Goal: Navigation & Orientation: Find specific page/section

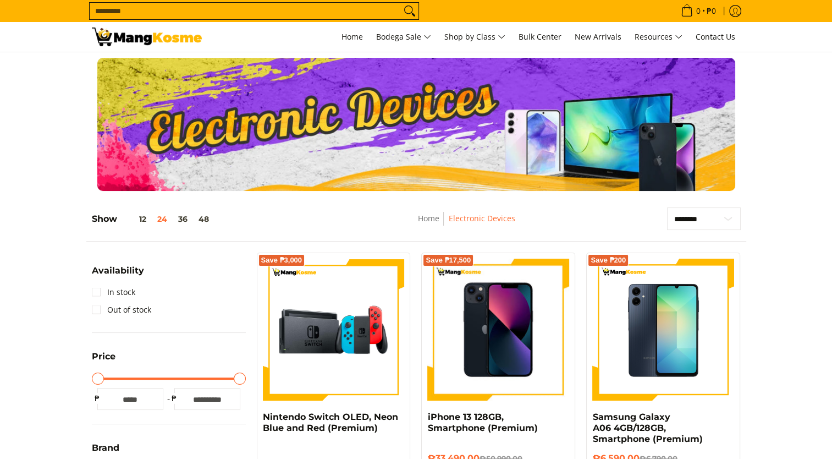
scroll to position [55, 0]
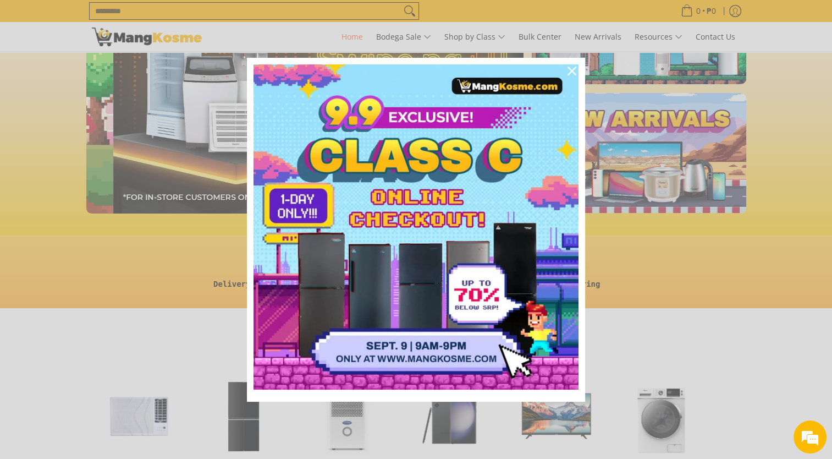
scroll to position [0, 437]
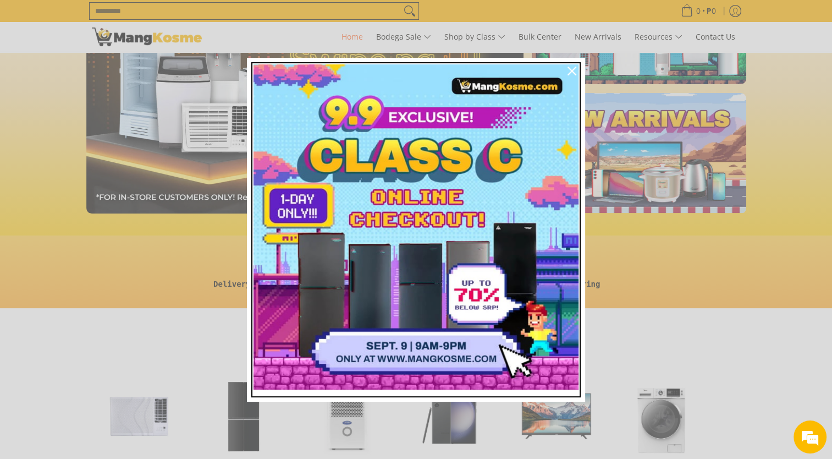
click at [400, 335] on img "Marketing offer form" at bounding box center [415, 226] width 325 height 325
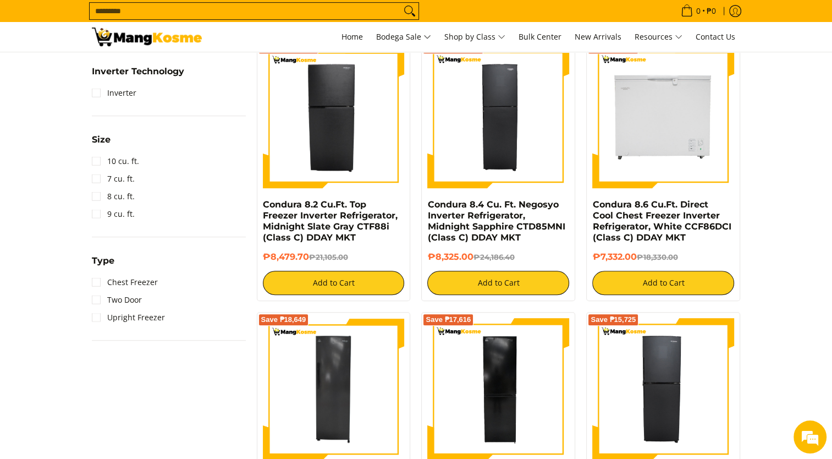
scroll to position [605, 0]
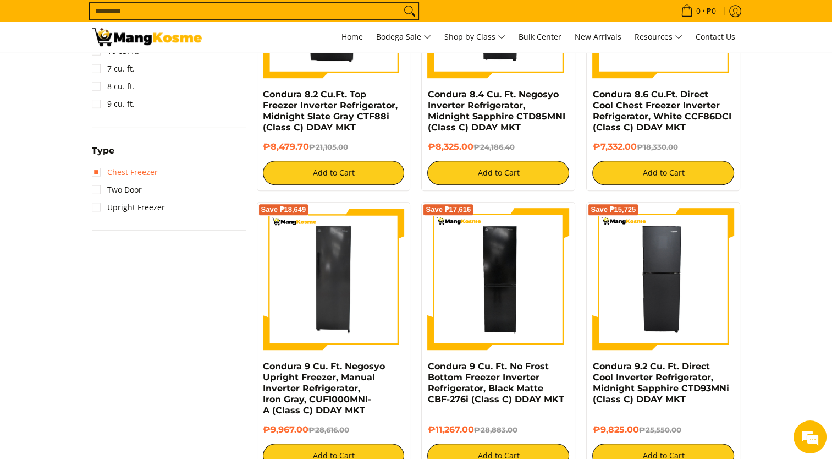
click at [97, 178] on link "Chest Freezer" at bounding box center [125, 172] width 66 height 18
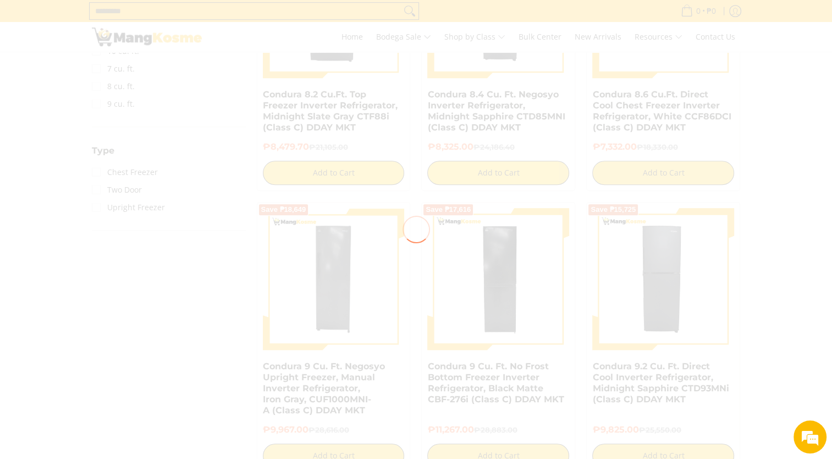
scroll to position [154, 0]
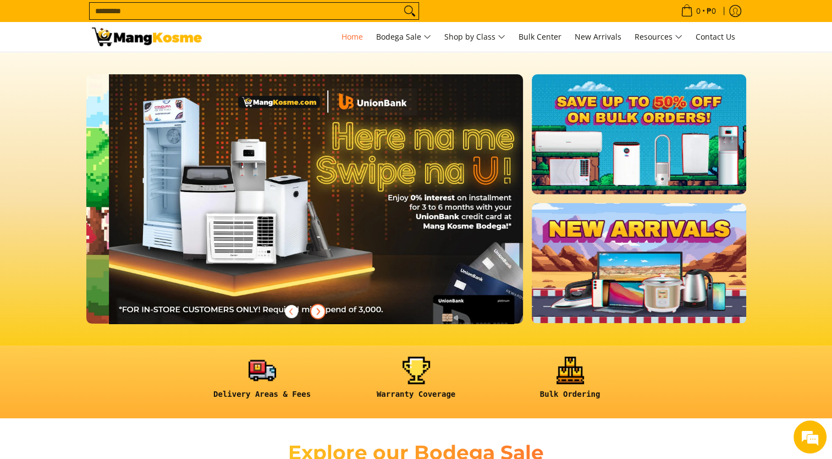
scroll to position [0, 437]
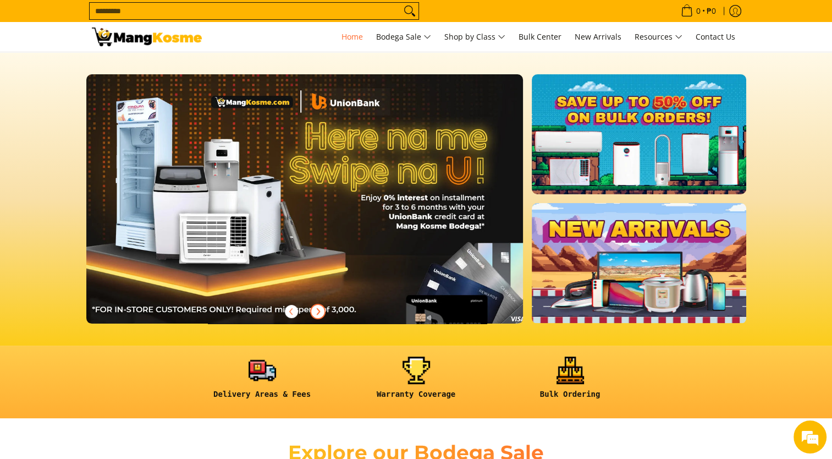
click at [319, 313] on icon "Next" at bounding box center [317, 311] width 9 height 9
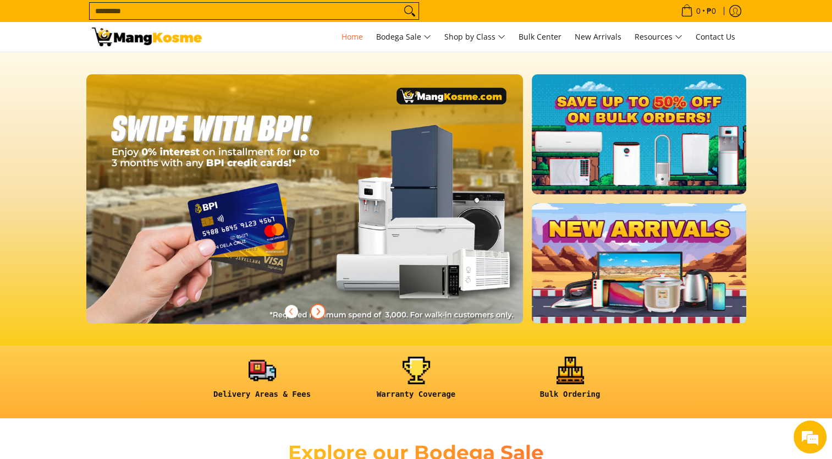
click at [319, 313] on icon "Next" at bounding box center [317, 311] width 9 height 9
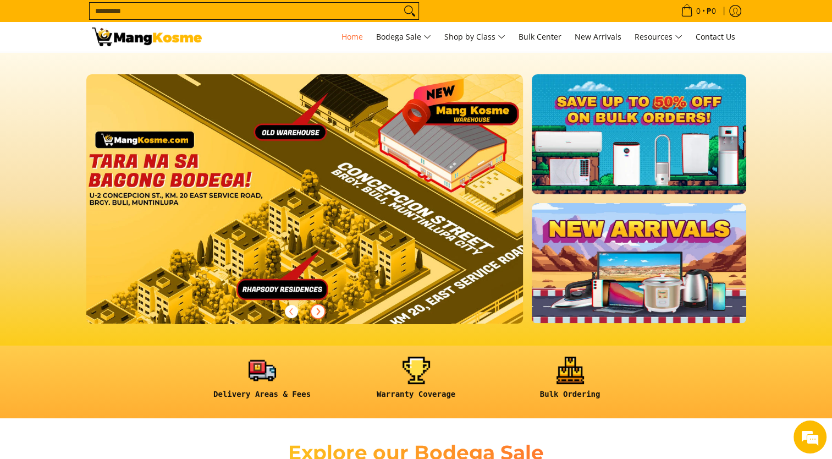
click at [319, 313] on icon "Next" at bounding box center [317, 311] width 9 height 9
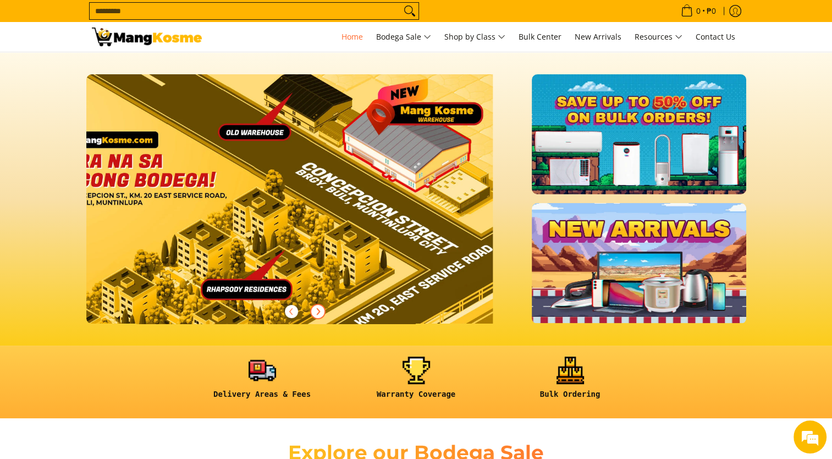
click at [319, 313] on icon "Next" at bounding box center [317, 311] width 9 height 9
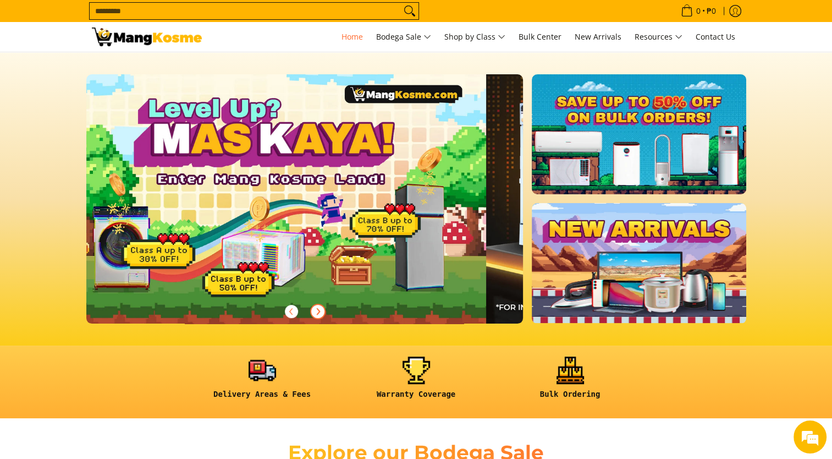
scroll to position [0, 0]
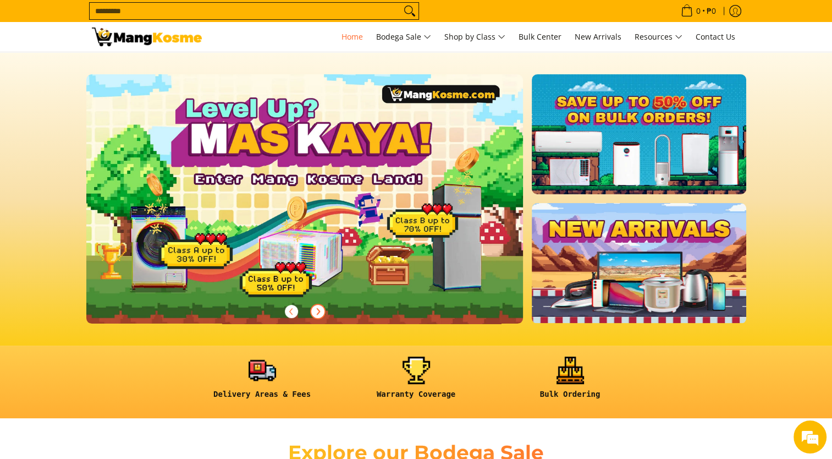
click at [319, 313] on icon "Next" at bounding box center [317, 311] width 9 height 9
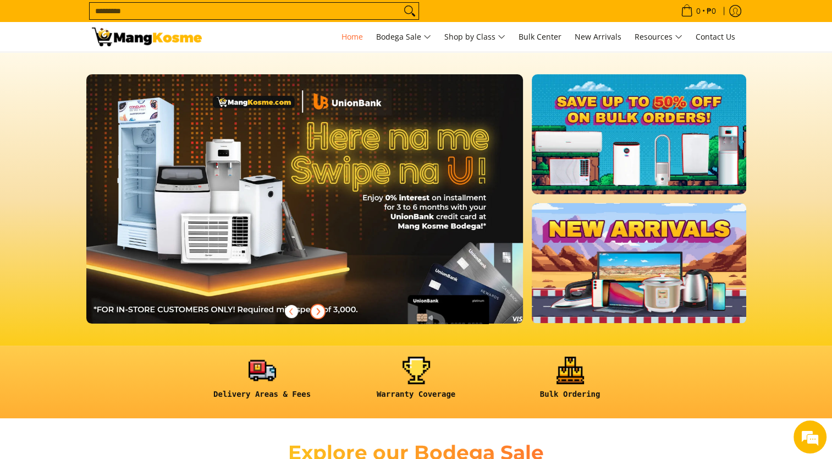
scroll to position [0, 437]
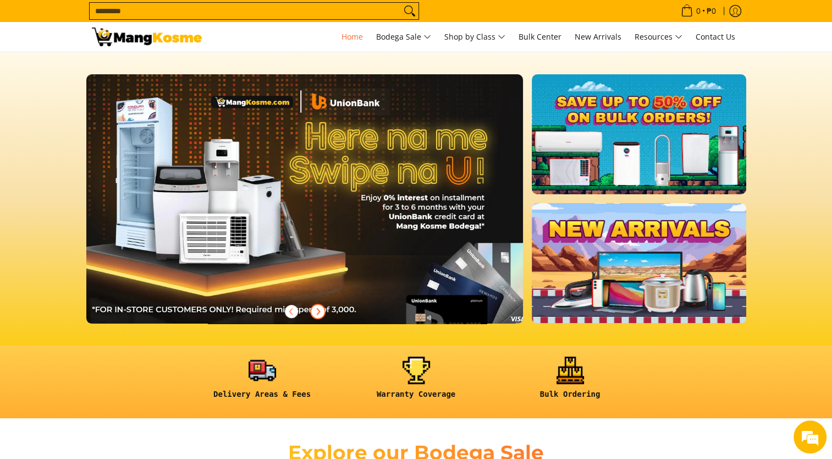
click at [319, 313] on icon "Next" at bounding box center [317, 311] width 9 height 9
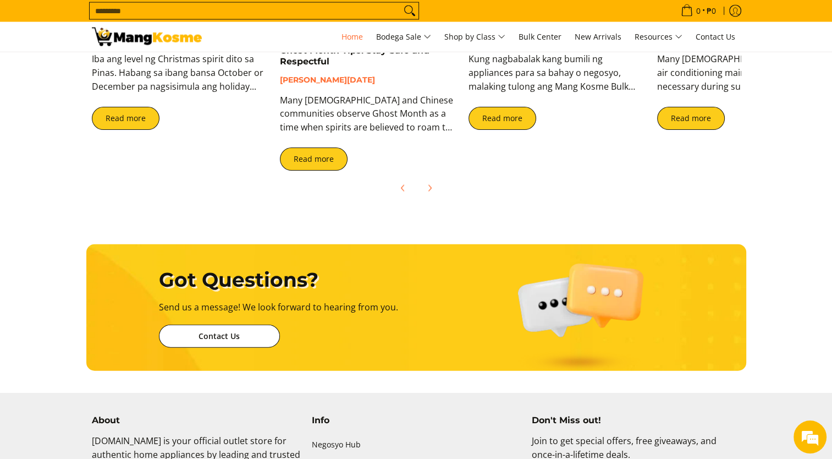
scroll to position [2419, 0]
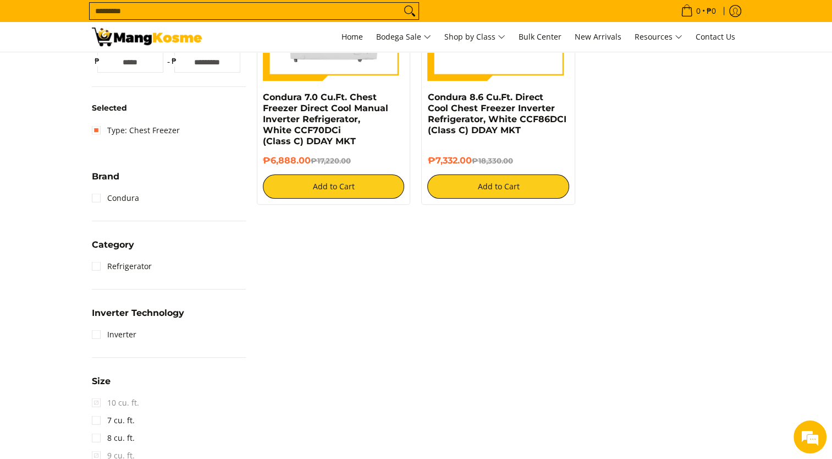
scroll to position [594, 0]
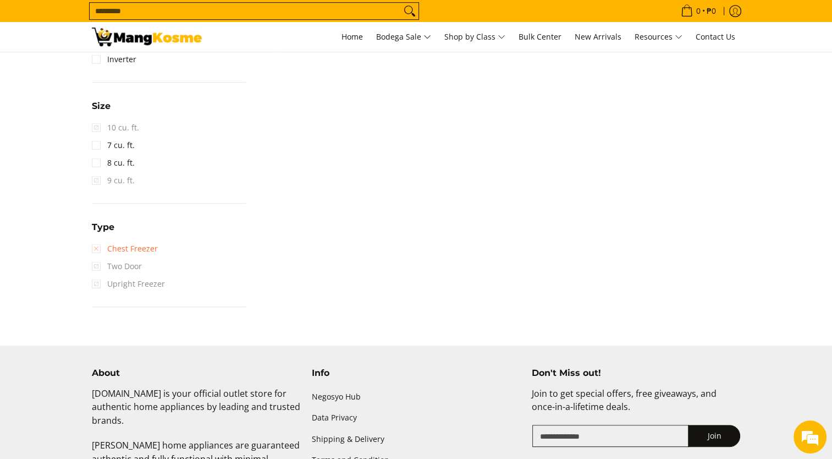
click at [95, 251] on link "Chest Freezer" at bounding box center [125, 249] width 66 height 18
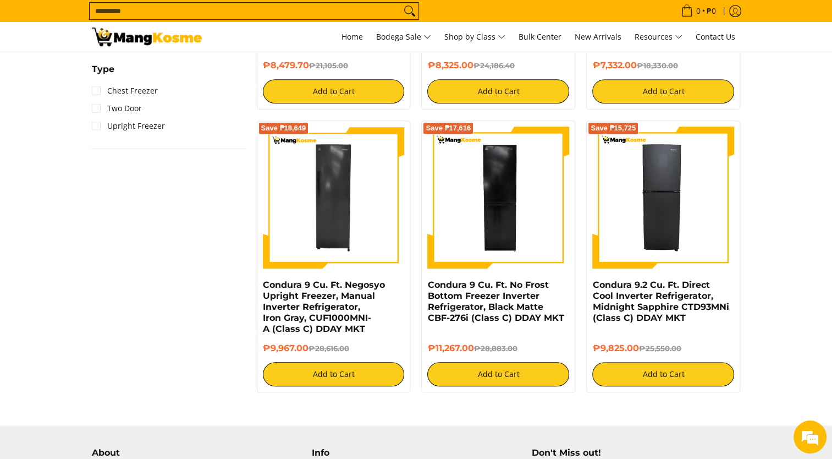
scroll to position [301, 0]
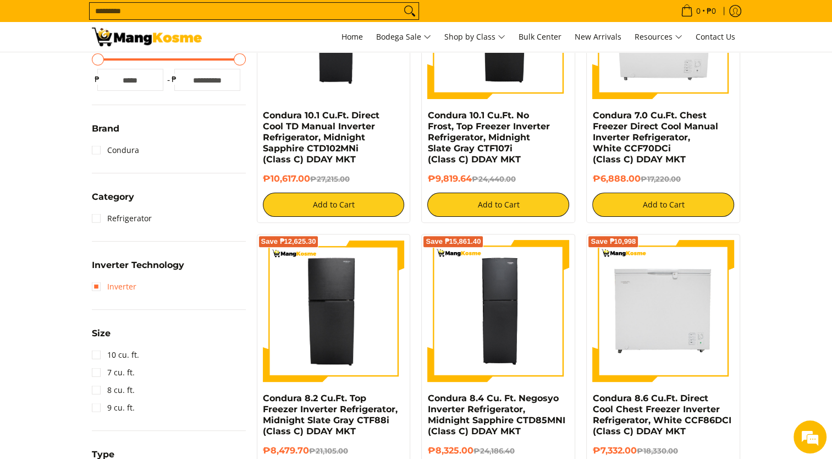
click at [101, 284] on link "Inverter" at bounding box center [114, 287] width 45 height 18
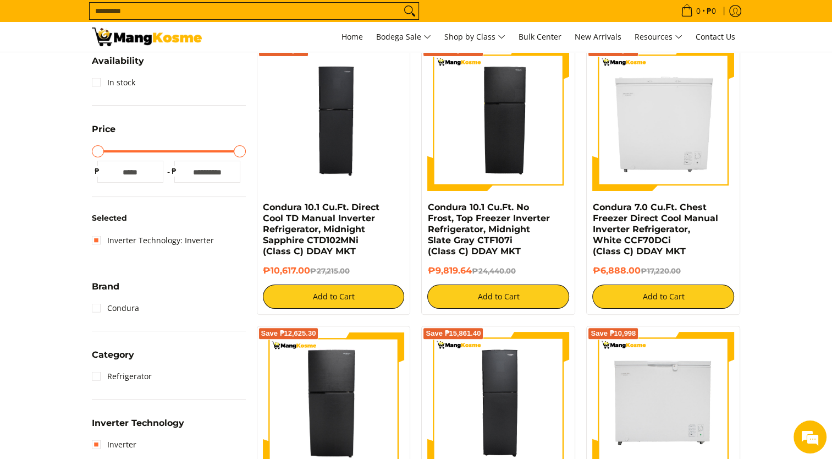
scroll to position [45, 0]
